Goal: Task Accomplishment & Management: Use online tool/utility

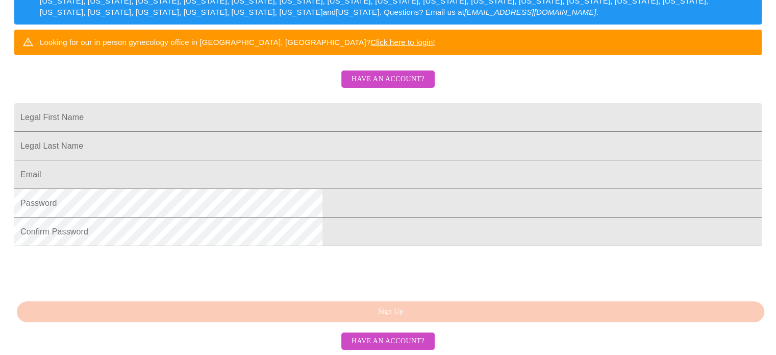
scroll to position [266, 0]
click at [385, 81] on span "Have an account?" at bounding box center [388, 79] width 73 height 13
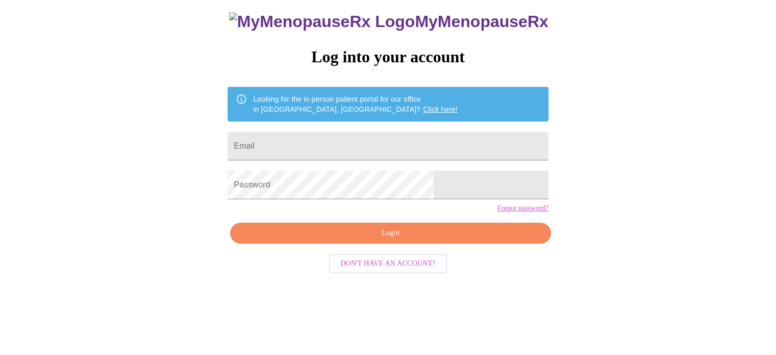
scroll to position [19, 0]
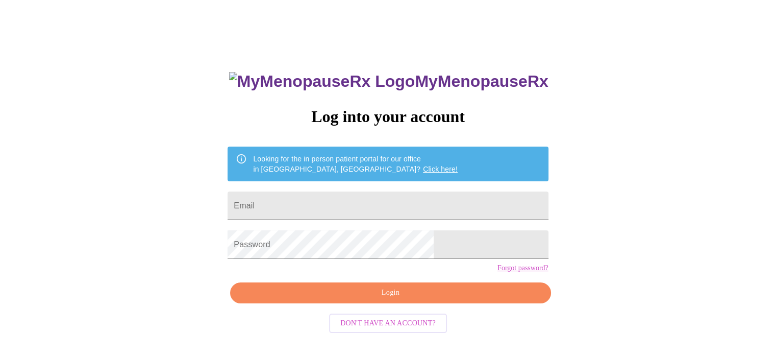
click at [324, 186] on form "Email" at bounding box center [388, 205] width 321 height 39
click at [327, 206] on input "Email" at bounding box center [388, 205] width 321 height 29
type input "[EMAIL_ADDRESS][DOMAIN_NAME]"
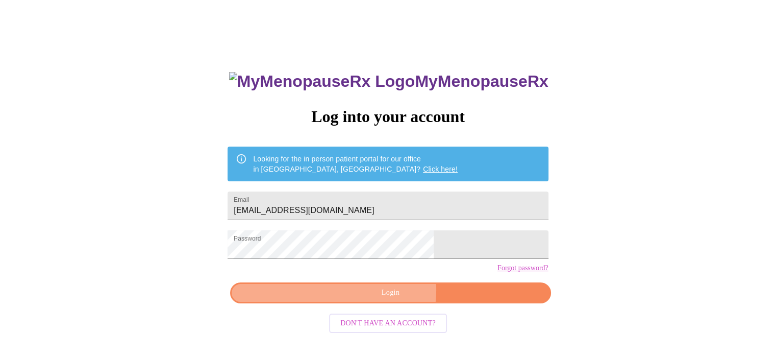
click at [383, 299] on span "Login" at bounding box center [390, 292] width 297 height 13
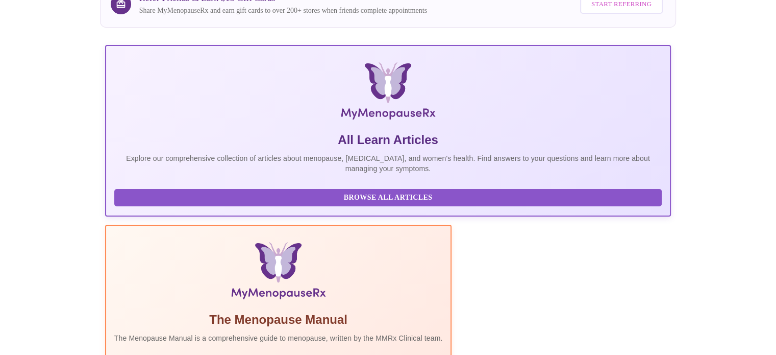
scroll to position [202, 0]
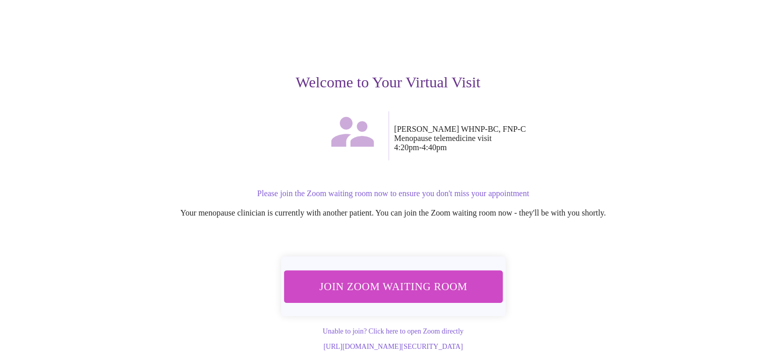
scroll to position [71, 0]
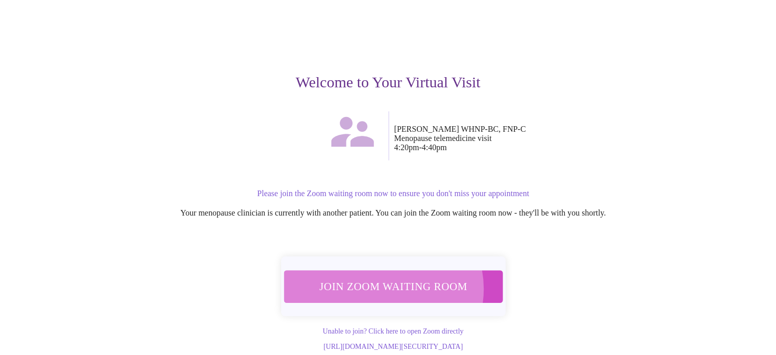
click at [384, 277] on span "Join Zoom Waiting Room" at bounding box center [393, 286] width 192 height 19
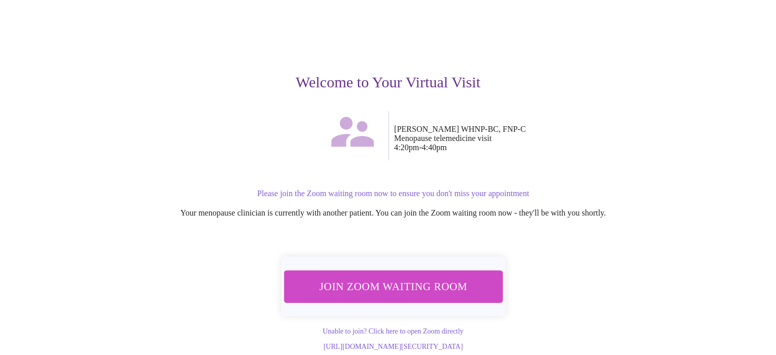
click at [582, 125] on p "[PERSON_NAME] WHNP-[GEOGRAPHIC_DATA], FNP-C Menopause telemedicine visit 4:20pm…" at bounding box center [549, 139] width 308 height 28
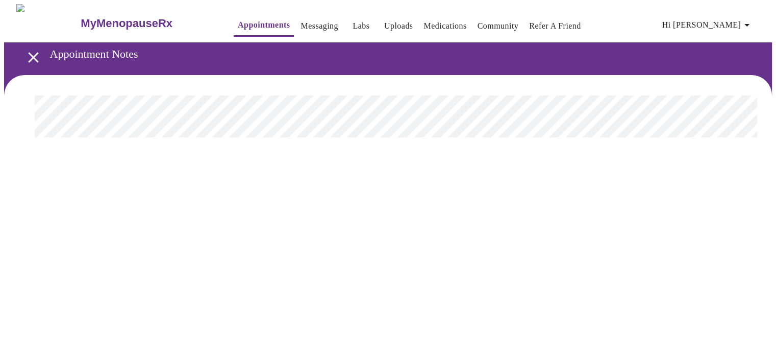
scroll to position [0, 0]
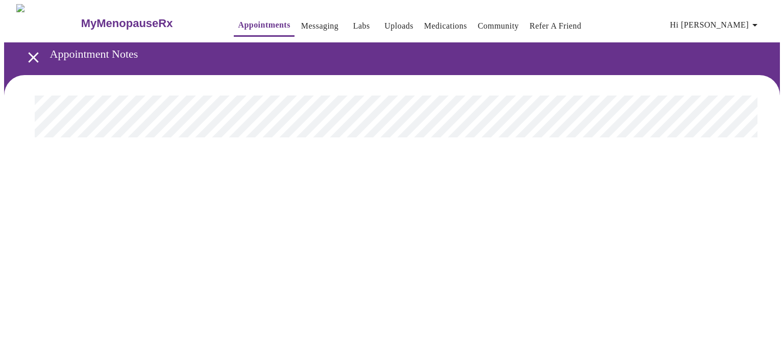
click at [725, 20] on span "Hi [PERSON_NAME]" at bounding box center [715, 25] width 91 height 14
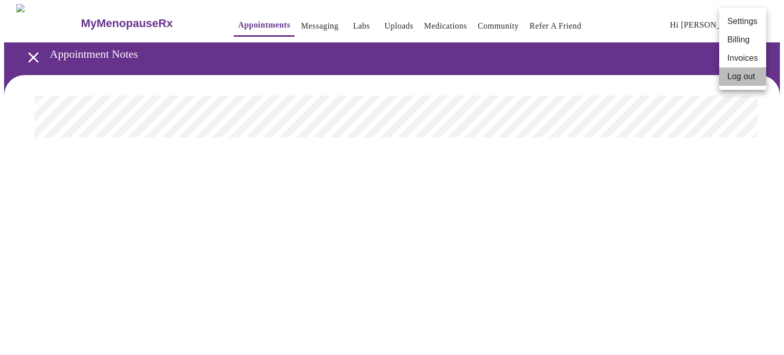
click at [744, 77] on li "Log out" at bounding box center [742, 76] width 47 height 18
